Goal: Task Accomplishment & Management: Use online tool/utility

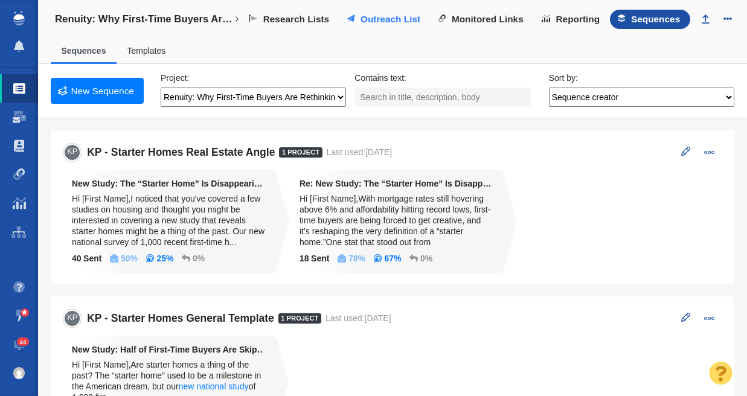
click at [386, 15] on span "Outreach List" at bounding box center [390, 19] width 60 height 11
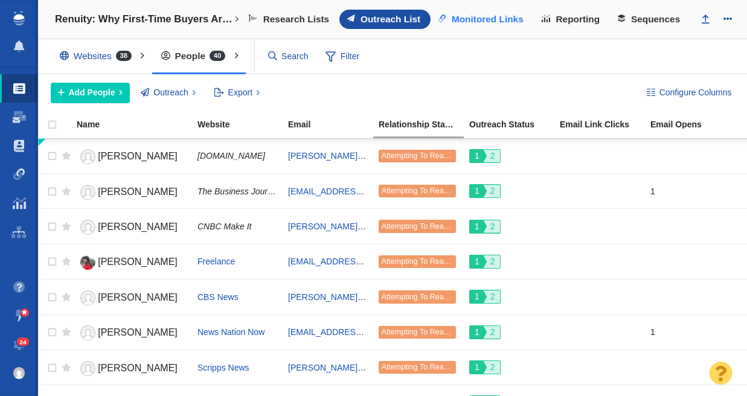
click at [489, 19] on span "Monitored Links" at bounding box center [488, 19] width 72 height 11
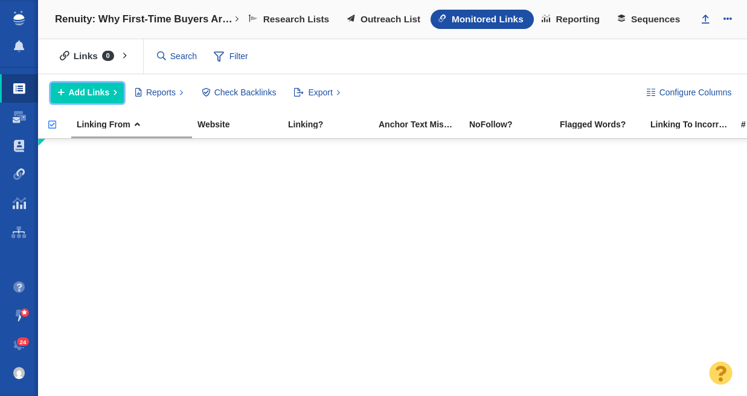
click at [91, 93] on span "Add Links" at bounding box center [89, 92] width 41 height 13
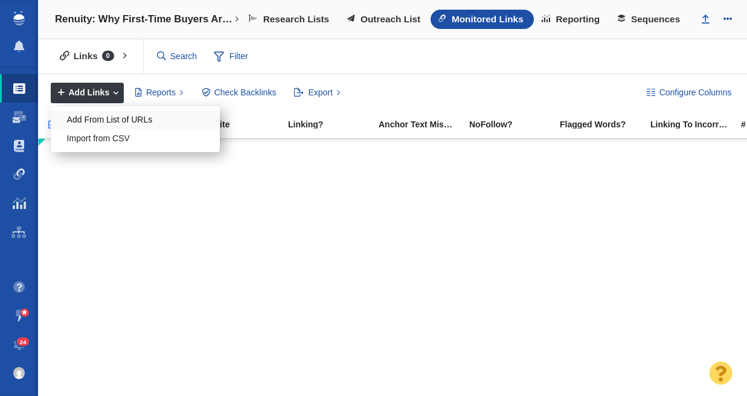
click at [117, 120] on div "Add From List of URLs" at bounding box center [135, 120] width 169 height 19
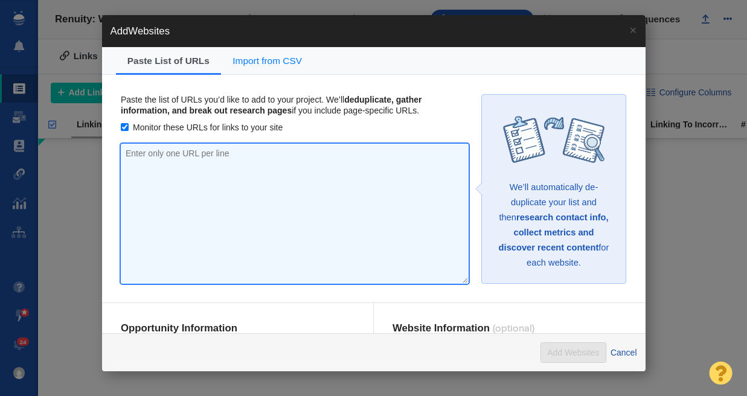
click at [173, 152] on textarea at bounding box center [295, 214] width 348 height 140
paste textarea "https://renuityhome.com/blog/first-time-buyers-skip-starter-home/"
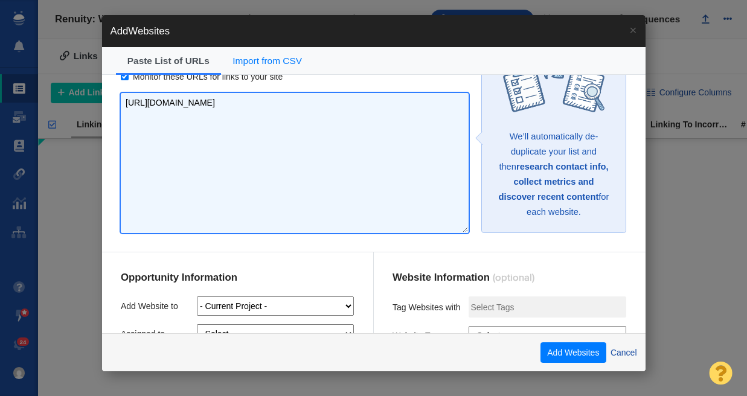
scroll to position [135, 0]
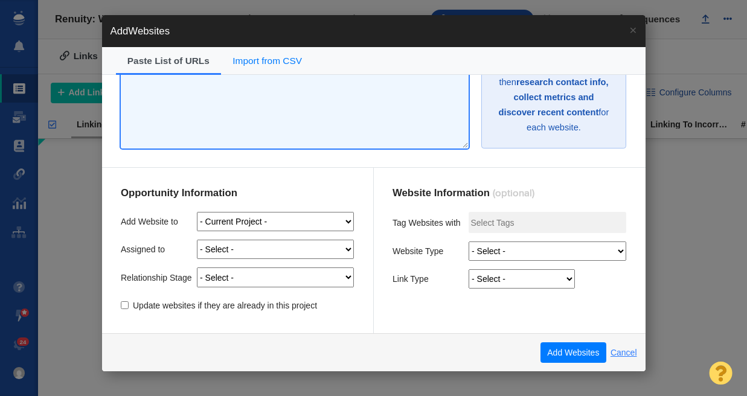
type textarea "https://renuityhome.com/blog/first-time-buyers-skip-starter-home/"
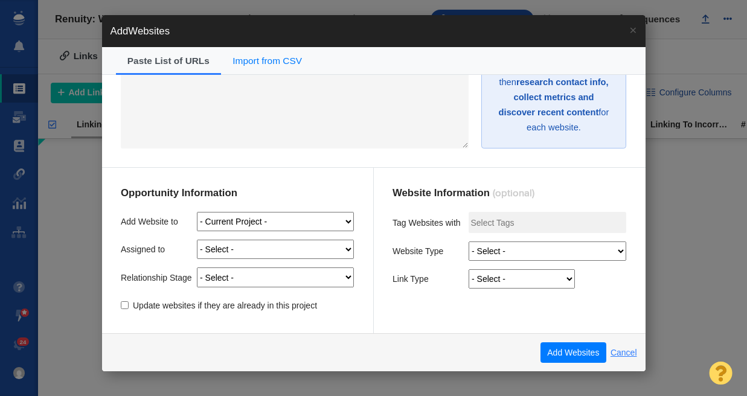
click at [619, 353] on link "Cancel" at bounding box center [623, 352] width 27 height 11
